Goal: Check status: Check status

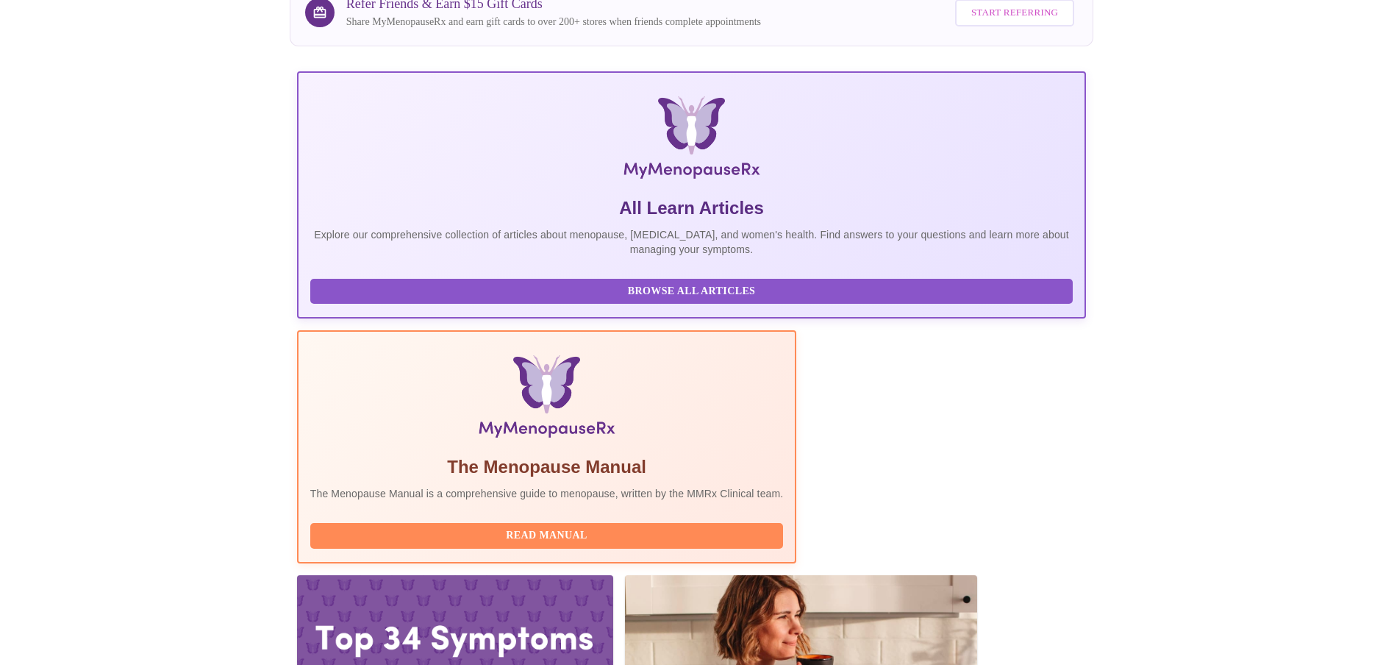
scroll to position [140, 0]
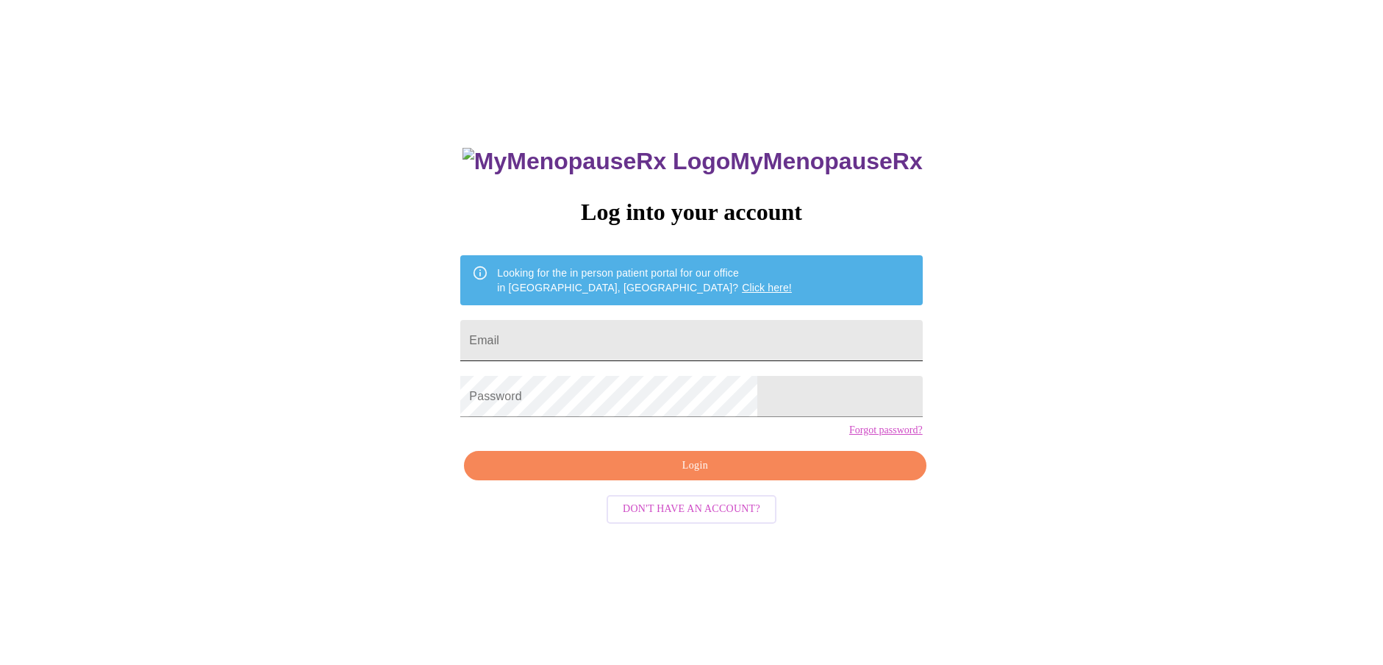
scroll to position [15, 0]
click at [604, 333] on input "Email" at bounding box center [691, 340] width 462 height 41
type input "holly19stein@aol.com"
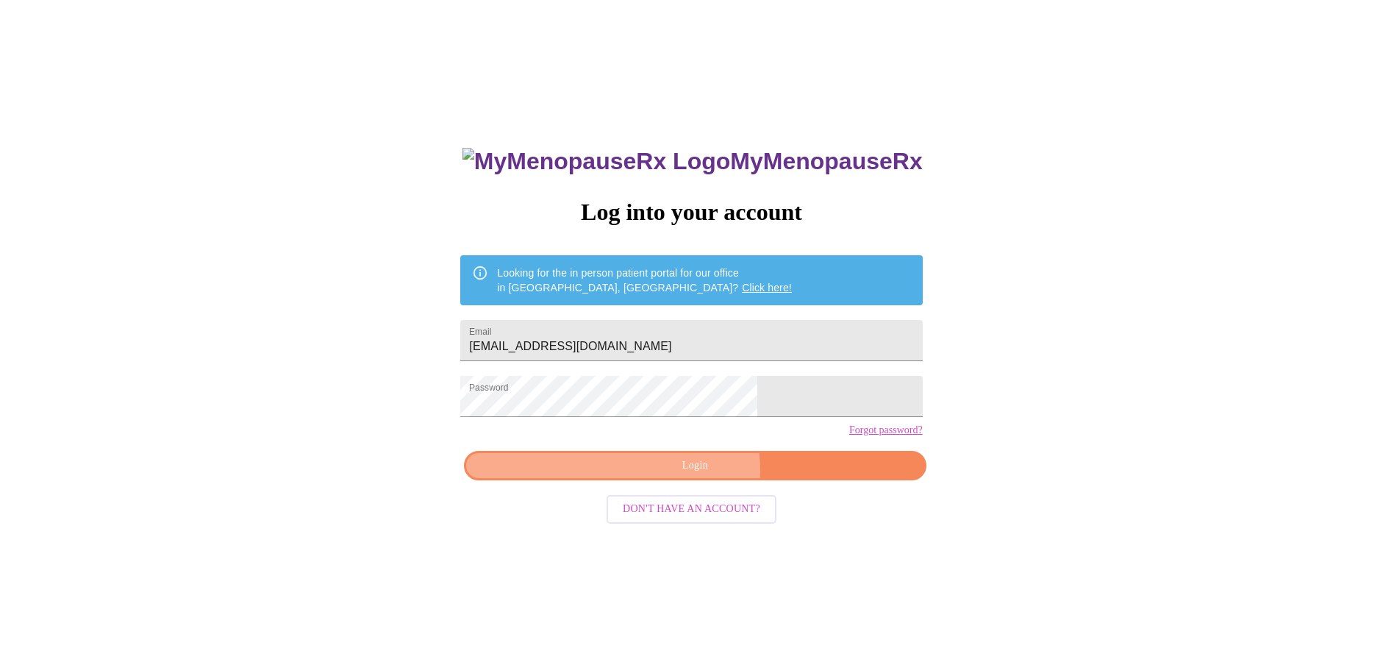
click at [680, 475] on span "Login" at bounding box center [695, 466] width 428 height 18
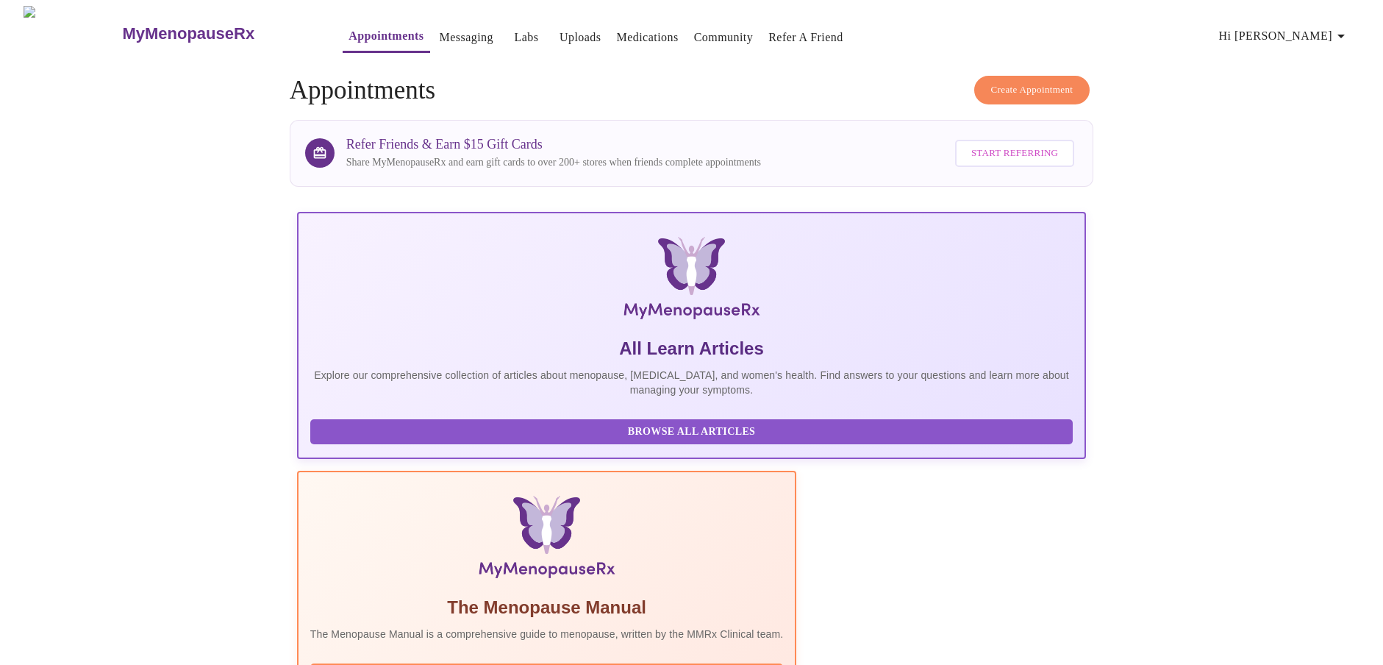
click at [1333, 37] on span "Hi [PERSON_NAME]" at bounding box center [1284, 36] width 131 height 21
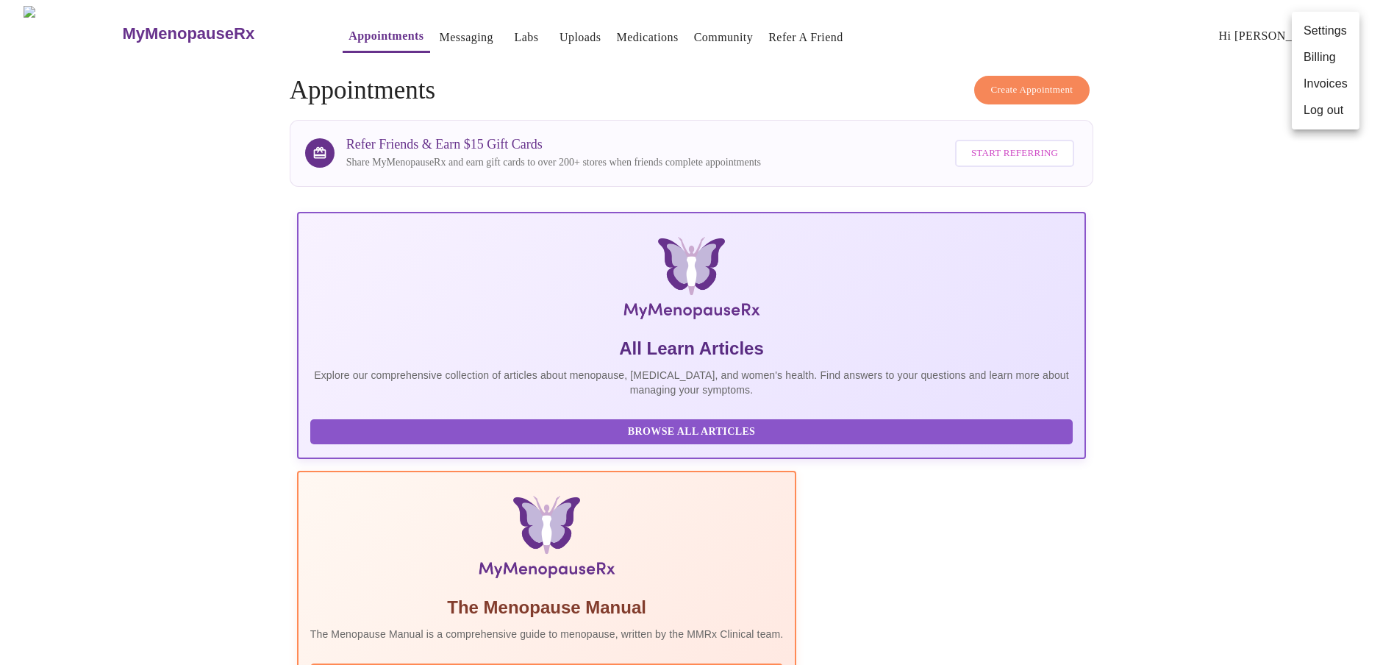
click at [1197, 207] on div at bounding box center [697, 332] width 1394 height 665
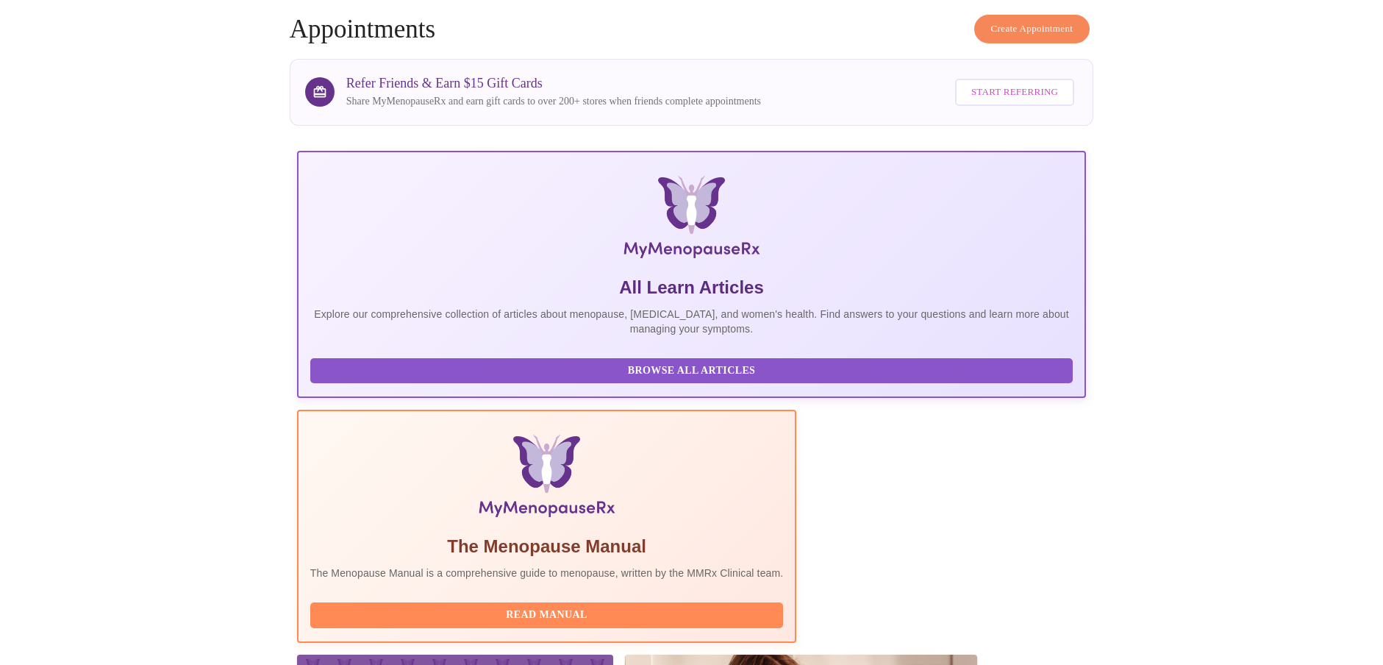
scroll to position [140, 0]
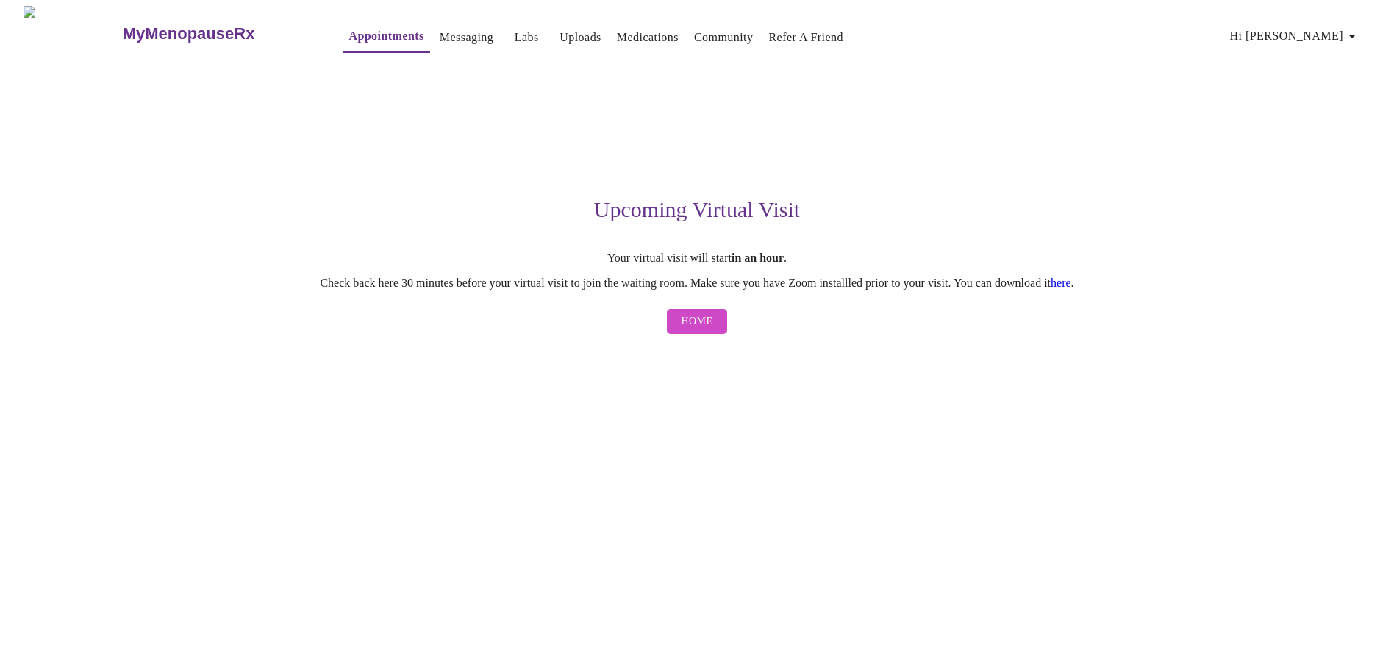
click at [1071, 285] on link "here" at bounding box center [1061, 283] width 21 height 13
